Goal: Information Seeking & Learning: Learn about a topic

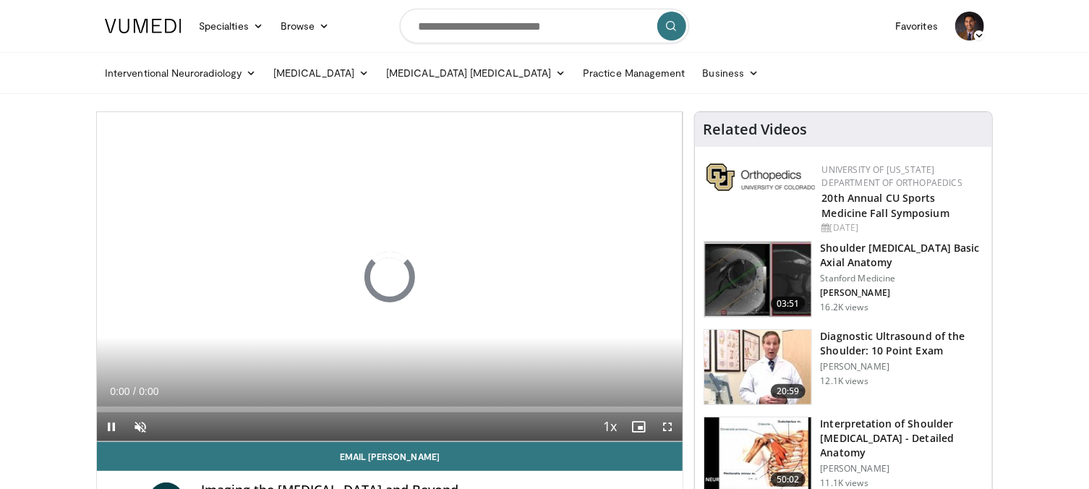
scroll to position [72, 0]
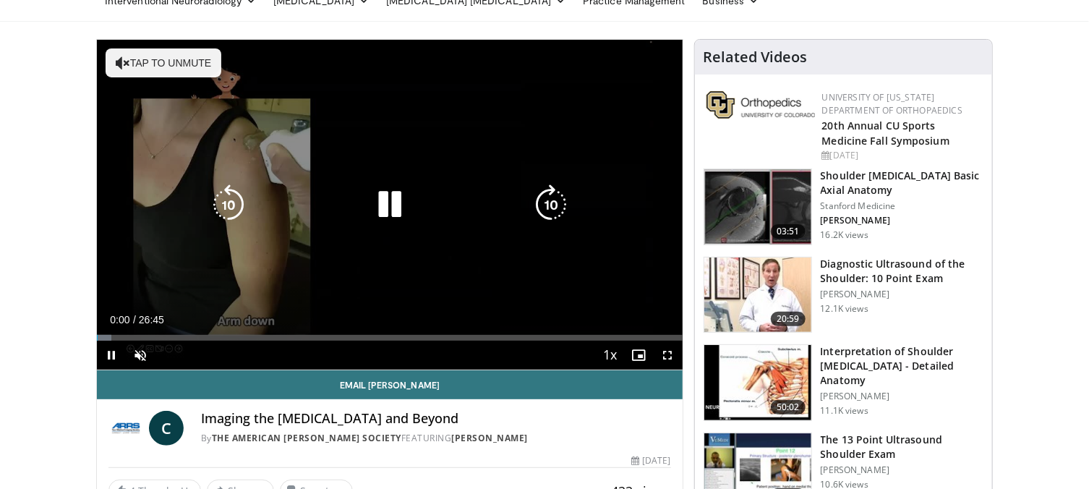
click at [182, 75] on button "Tap to unmute" at bounding box center [164, 62] width 116 height 29
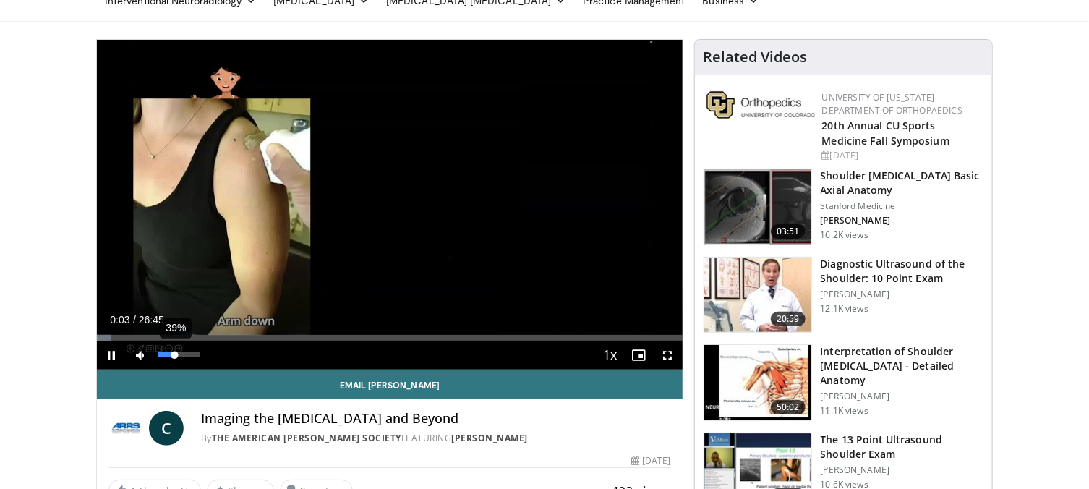
click at [174, 354] on div "39%" at bounding box center [178, 354] width 41 height 5
click at [111, 338] on div "Loaded : 5.60% 00:26 00:39" at bounding box center [390, 338] width 586 height 6
click at [119, 338] on div "Progress Bar" at bounding box center [118, 338] width 35 height 6
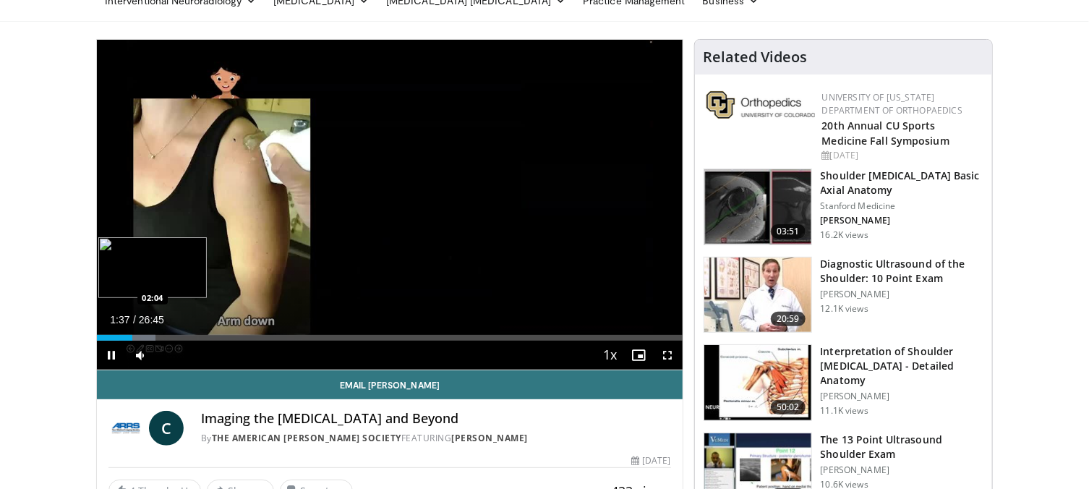
click at [142, 338] on div "Loaded : 9.95% 01:37 02:04" at bounding box center [390, 338] width 586 height 6
click at [155, 339] on div "Progress Bar" at bounding box center [149, 338] width 34 height 6
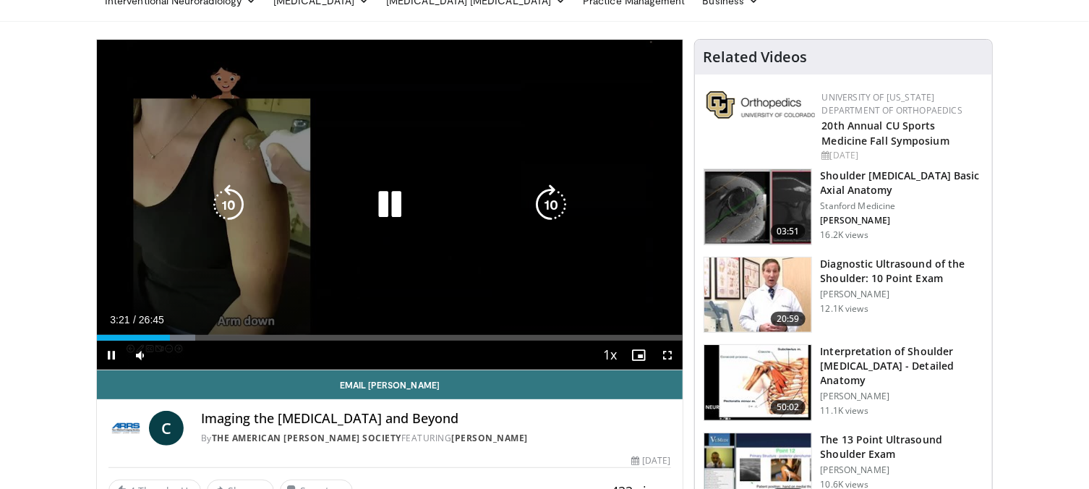
click at [386, 200] on icon "Video Player" at bounding box center [390, 204] width 40 height 40
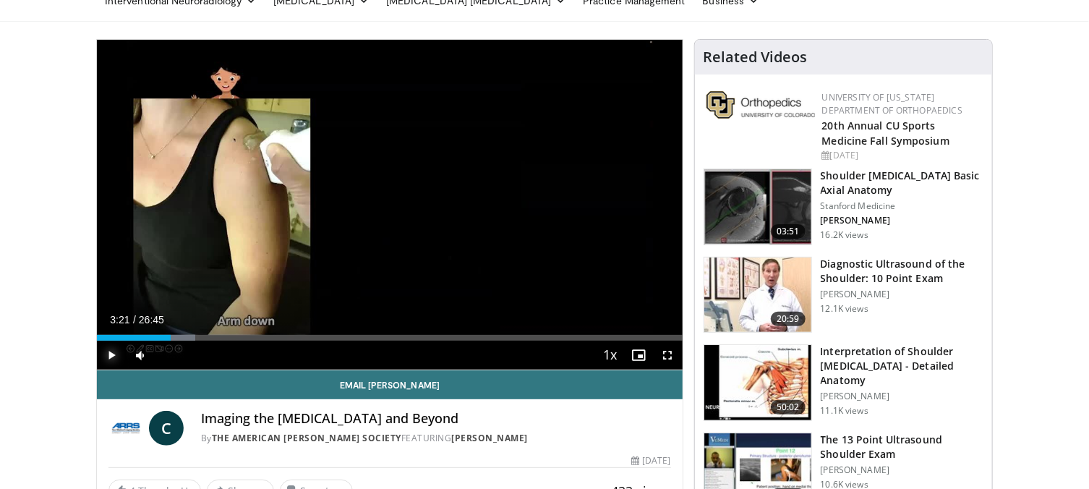
click at [108, 360] on span "Video Player" at bounding box center [111, 355] width 29 height 29
click at [189, 338] on div "Progress Bar" at bounding box center [188, 338] width 35 height 6
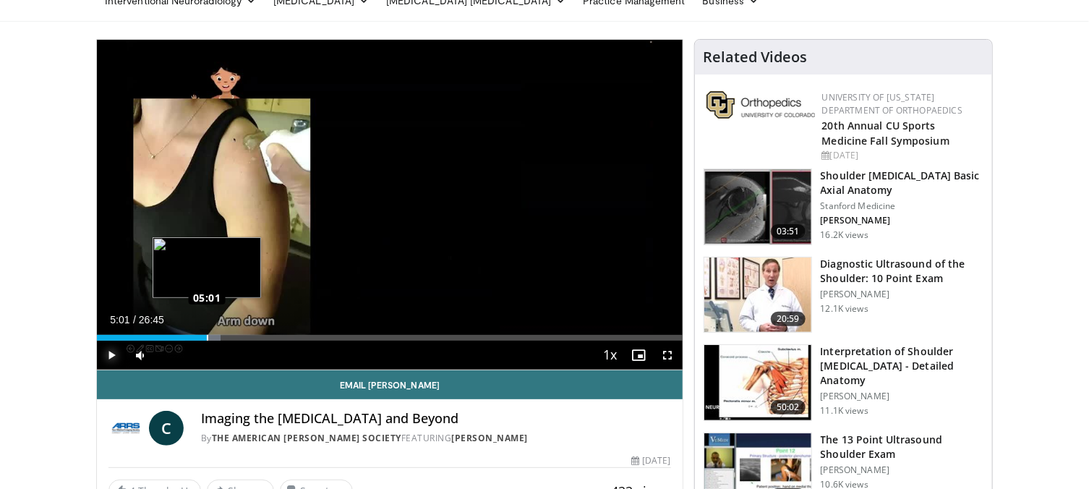
click at [207, 338] on div "Loaded : 21.14% 05:01 05:01" at bounding box center [390, 338] width 586 height 6
click at [223, 339] on div "Loaded : 23.01% 05:04 05:46" at bounding box center [390, 338] width 586 height 6
click at [237, 338] on div "Progress Bar" at bounding box center [231, 338] width 35 height 6
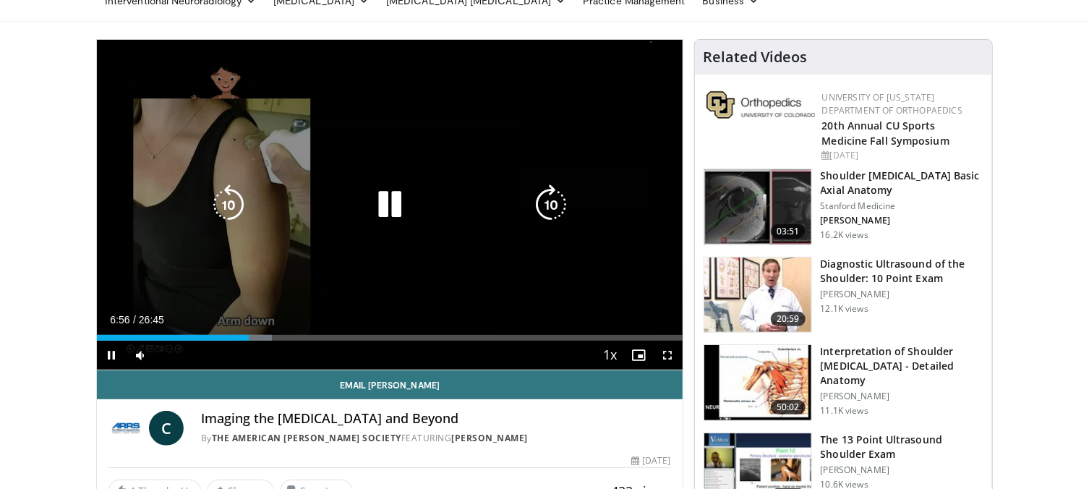
click at [385, 208] on icon "Video Player" at bounding box center [390, 204] width 40 height 40
click at [396, 202] on icon "Video Player" at bounding box center [390, 204] width 40 height 40
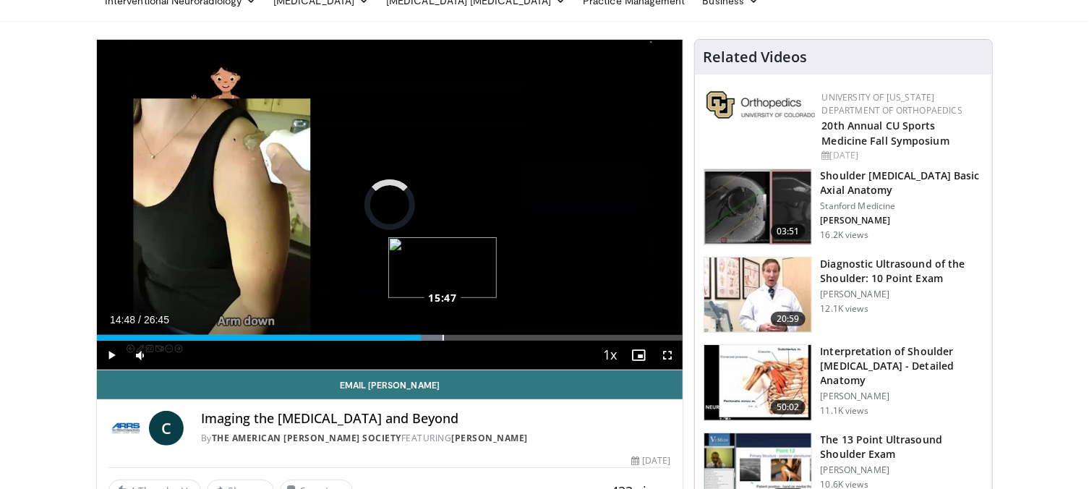
click at [443, 336] on div "Loaded : 59.08% 15:45 15:47" at bounding box center [390, 338] width 586 height 6
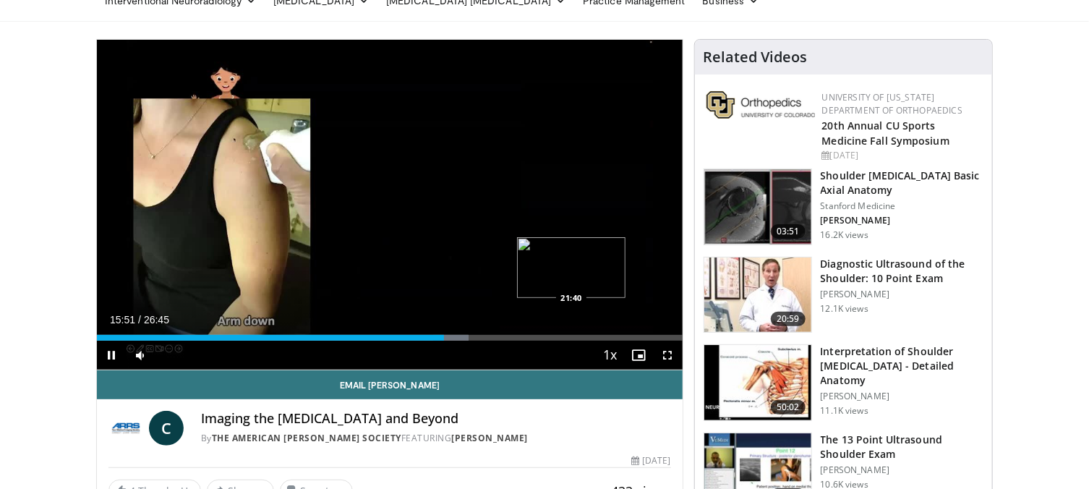
click at [572, 336] on div "Loaded : 63.43% 15:51 21:40" at bounding box center [390, 338] width 586 height 6
click at [624, 338] on div "Loaded : 86.44% 22:03 24:05" at bounding box center [390, 338] width 586 height 6
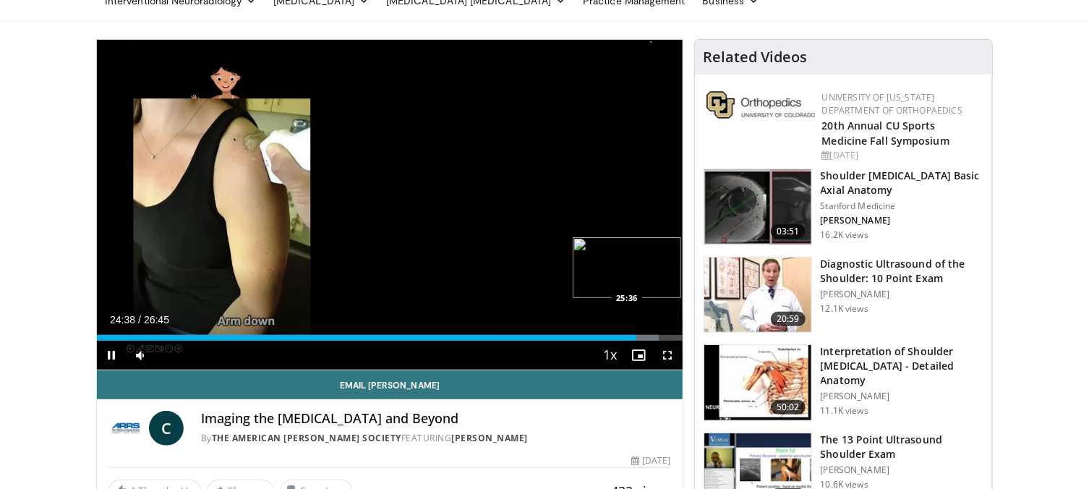
click at [657, 335] on div "Loaded : 95.91% 24:38 25:36" at bounding box center [390, 338] width 586 height 6
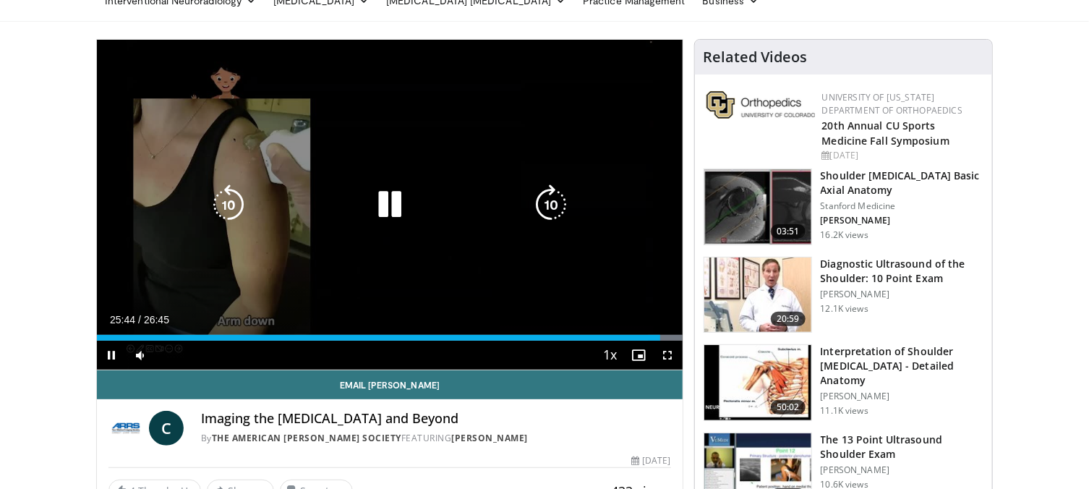
click at [397, 208] on icon "Video Player" at bounding box center [390, 204] width 40 height 40
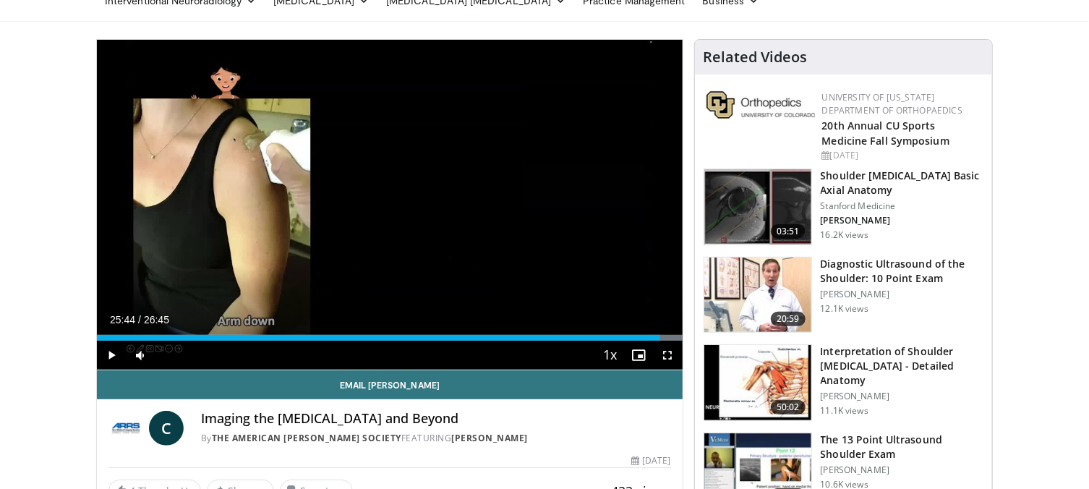
click at [836, 178] on h3 "Shoulder [MEDICAL_DATA] Basic Axial Anatomy" at bounding box center [902, 182] width 163 height 29
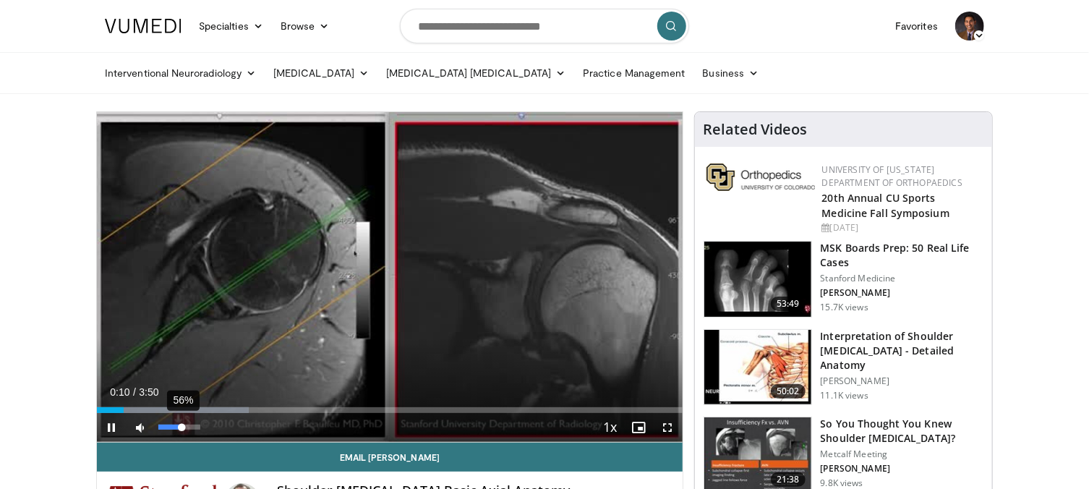
drag, startPoint x: 174, startPoint y: 426, endPoint x: 182, endPoint y: 426, distance: 8.0
click at [182, 426] on div "Volume Level" at bounding box center [169, 426] width 23 height 5
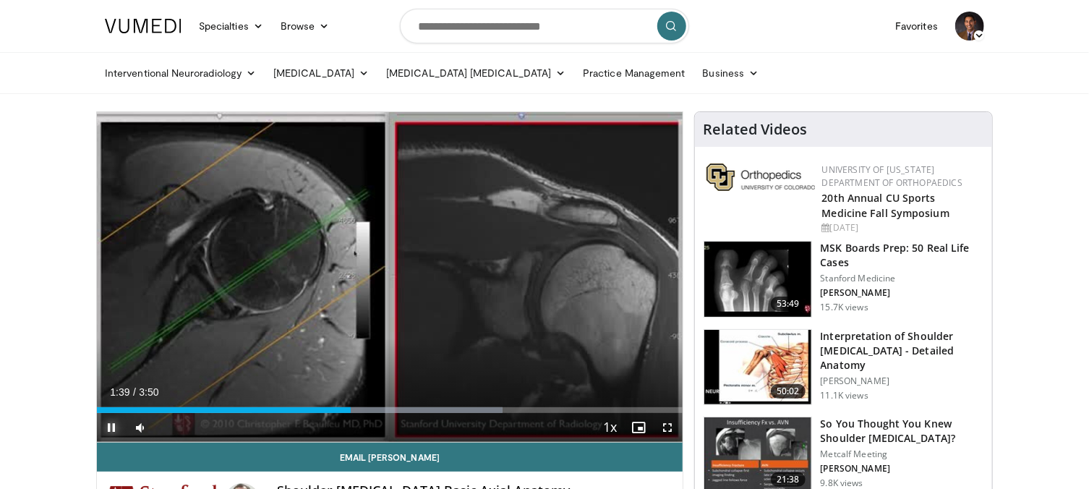
click at [107, 425] on span "Video Player" at bounding box center [111, 427] width 29 height 29
click at [110, 427] on span "Video Player" at bounding box center [111, 427] width 29 height 29
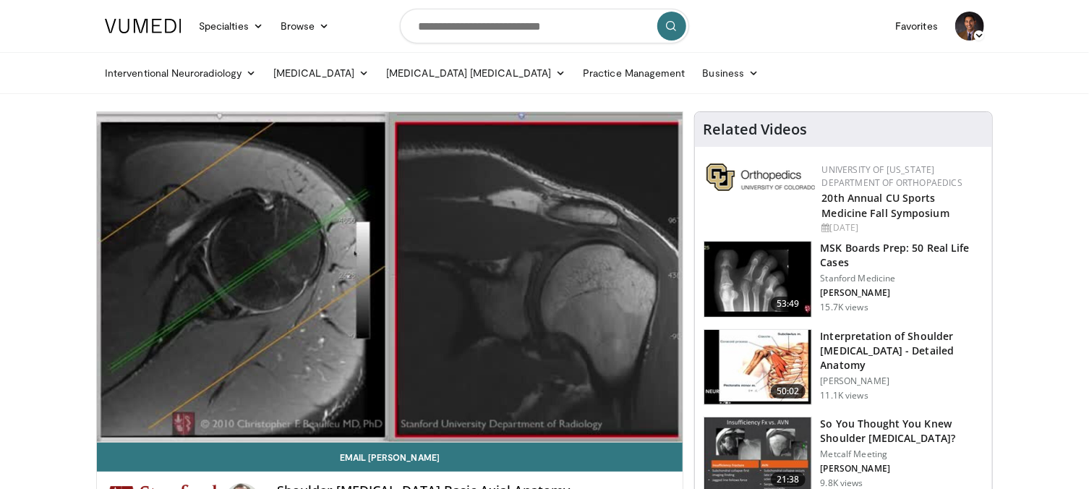
click at [863, 352] on h3 "Interpretation of Shoulder MRI - Detailed Anatomy" at bounding box center [902, 350] width 163 height 43
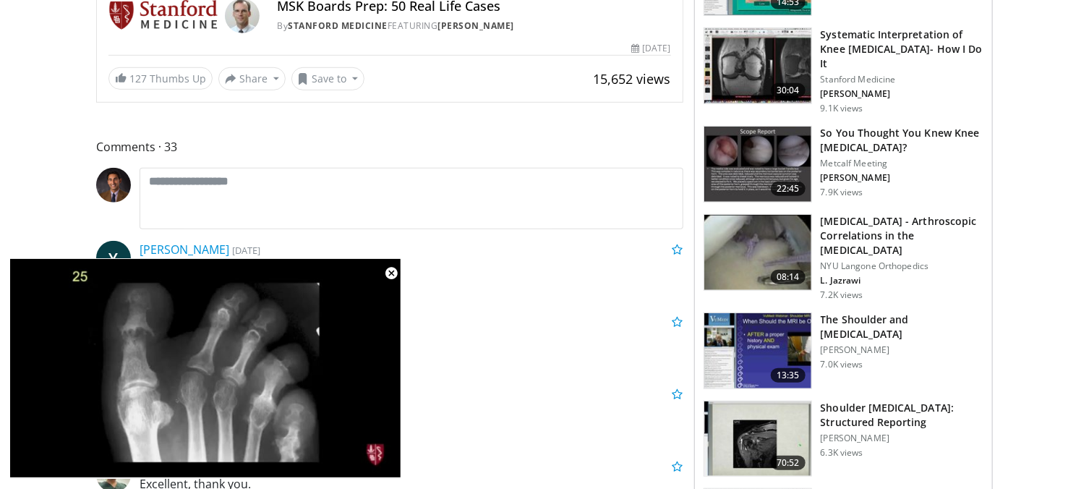
scroll to position [506, 0]
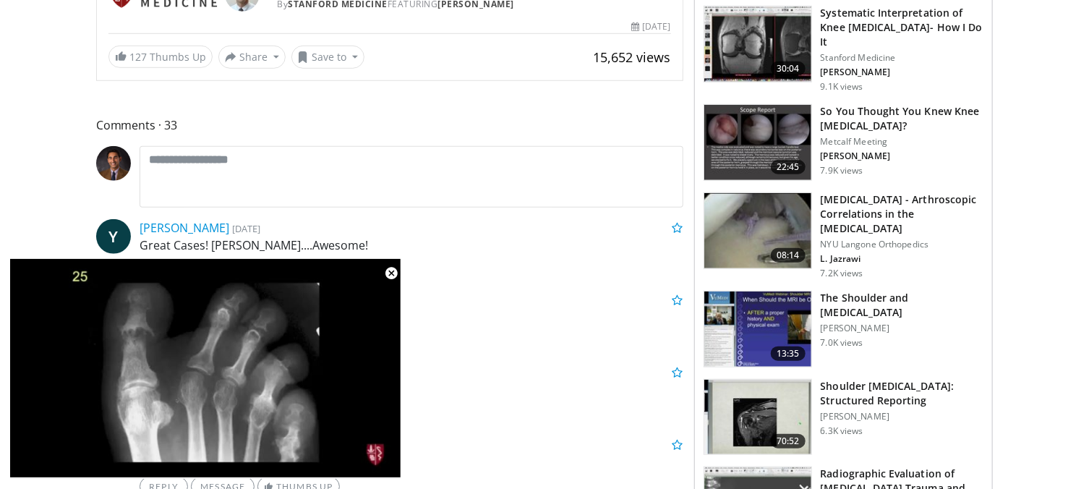
click at [856, 291] on h3 "The Shoulder and [MEDICAL_DATA]" at bounding box center [902, 305] width 163 height 29
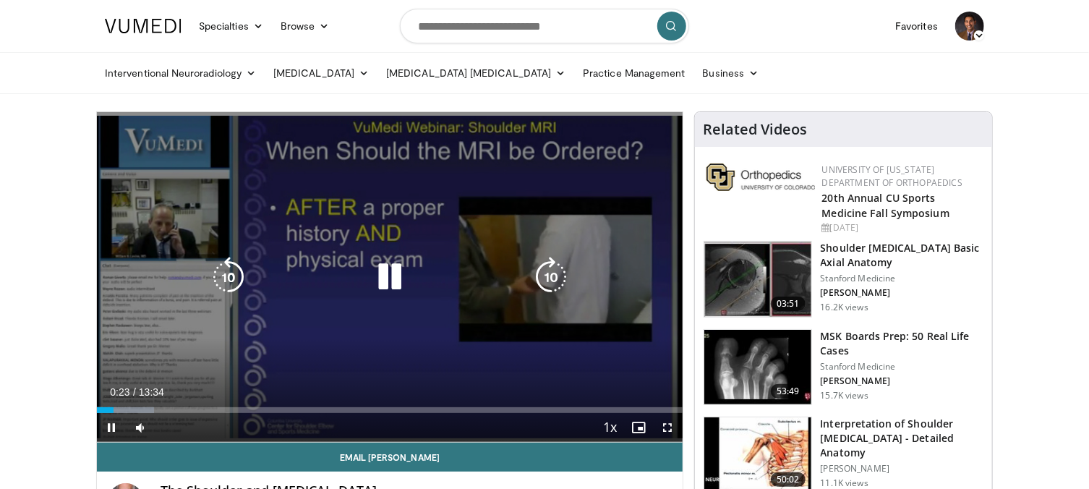
click at [393, 279] on icon "Video Player" at bounding box center [390, 277] width 40 height 40
